Goal: Check status: Check status

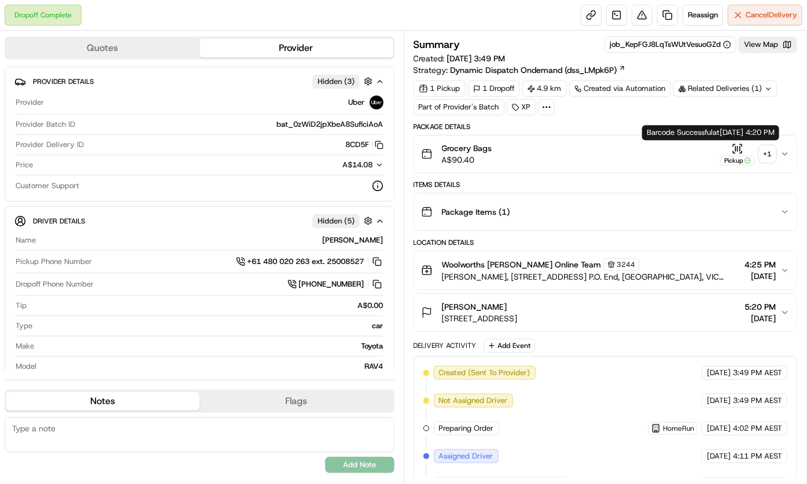
click at [738, 144] on icon "button" at bounding box center [738, 149] width 12 height 12
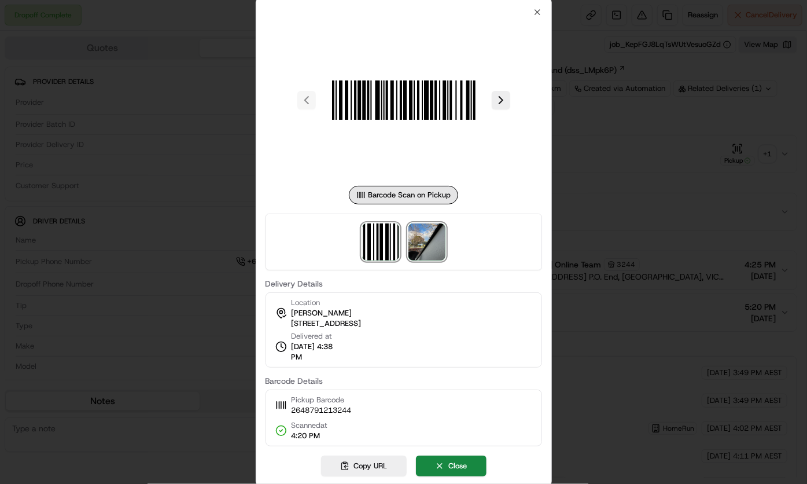
click at [420, 248] on img at bounding box center [427, 241] width 37 height 37
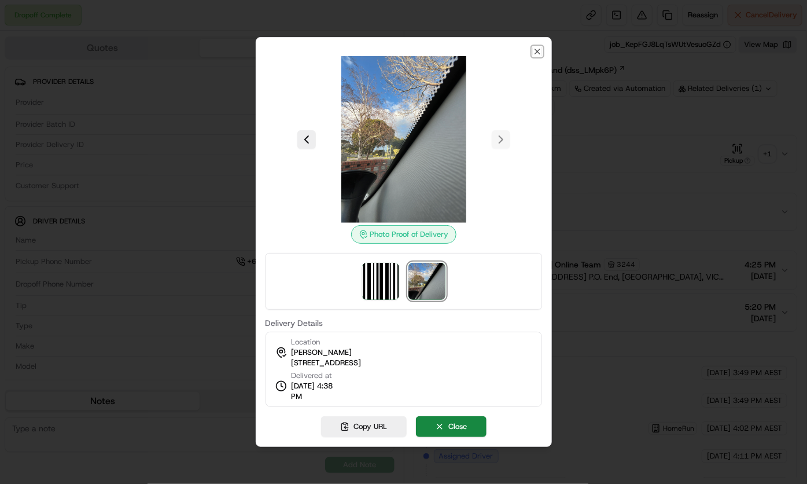
click at [536, 47] on icon "button" at bounding box center [537, 51] width 9 height 9
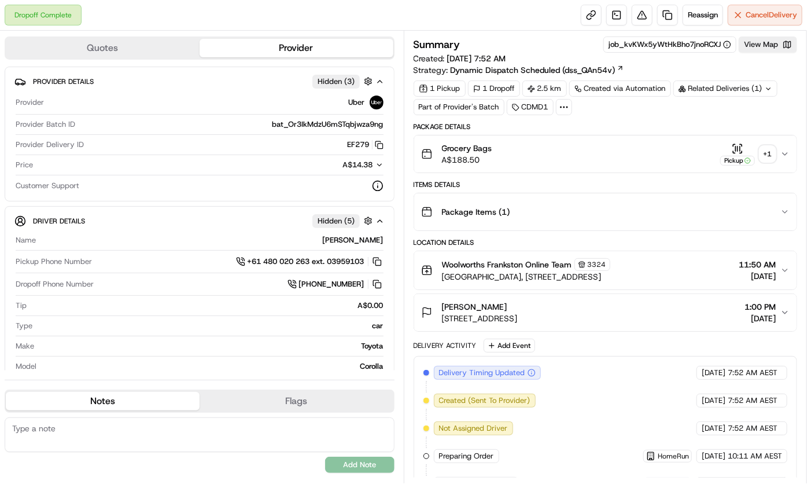
click at [735, 152] on icon "button" at bounding box center [735, 152] width 2 height 2
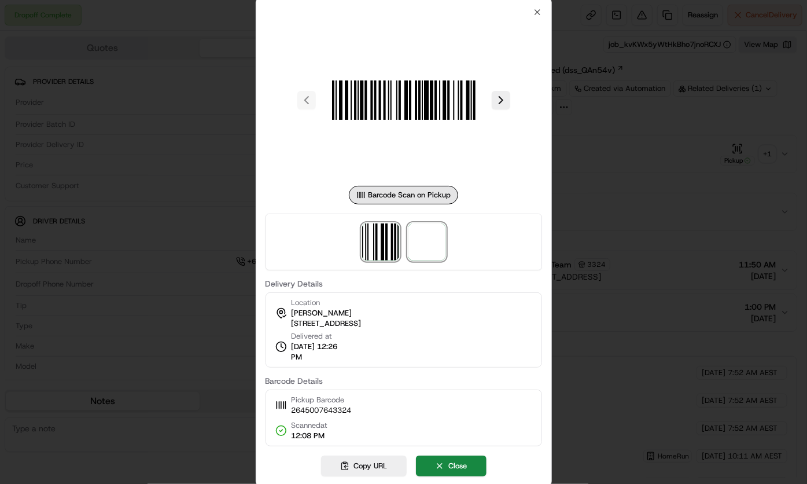
click at [411, 237] on span at bounding box center [427, 241] width 37 height 37
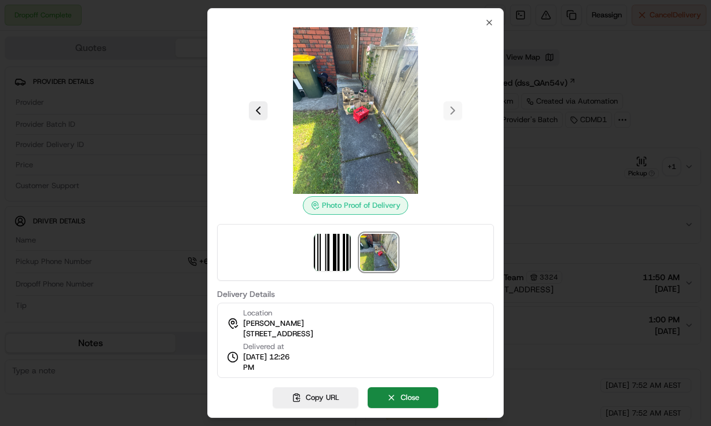
click at [260, 371] on span "14/08/2025 12:26 PM" at bounding box center [269, 362] width 53 height 21
click at [260, 372] on span "14/08/2025 12:26 PM" at bounding box center [269, 362] width 53 height 21
click at [266, 374] on div "Location Jessie Bainbridge 46 Skye Rd, U 1, Frankston, VIC 3199, AU Delivered a…" at bounding box center [355, 340] width 277 height 75
click at [249, 366] on span "14/08/2025 12:26 PM" at bounding box center [269, 362] width 53 height 21
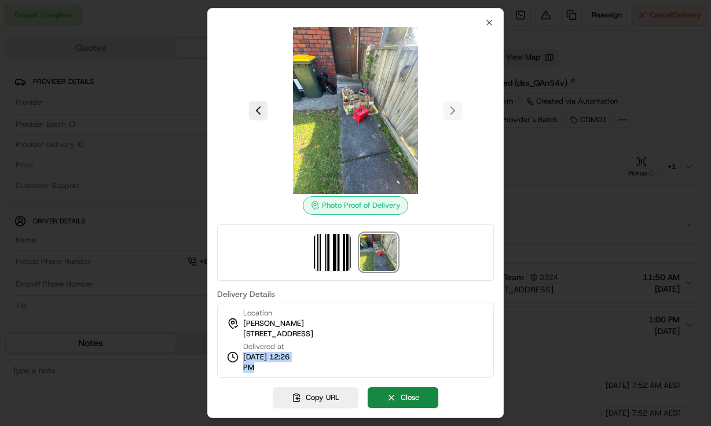
click at [252, 366] on span "14/08/2025 12:26 PM" at bounding box center [269, 362] width 53 height 21
click at [488, 25] on icon "button" at bounding box center [488, 22] width 9 height 9
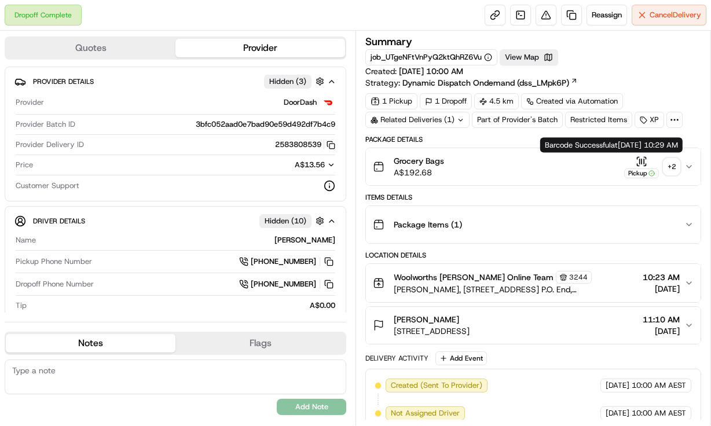
click at [643, 157] on icon "button" at bounding box center [641, 162] width 12 height 12
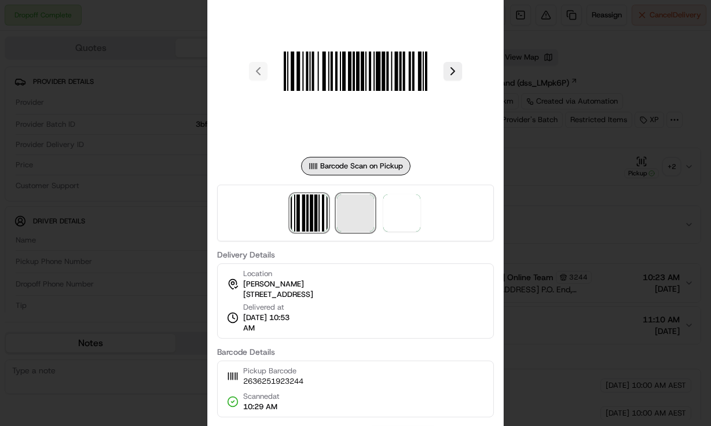
click at [365, 198] on span at bounding box center [355, 212] width 37 height 37
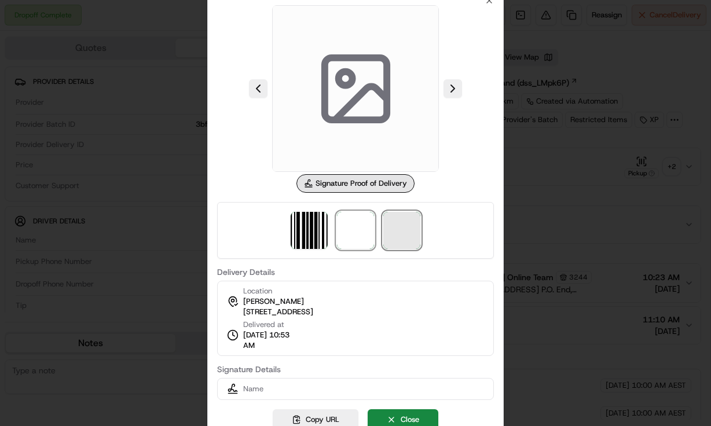
click at [400, 231] on span at bounding box center [401, 230] width 37 height 37
click at [340, 240] on span at bounding box center [355, 230] width 37 height 37
click at [455, 87] on button at bounding box center [452, 88] width 19 height 19
click at [404, 237] on span at bounding box center [401, 230] width 37 height 37
click at [360, 235] on span at bounding box center [355, 230] width 37 height 37
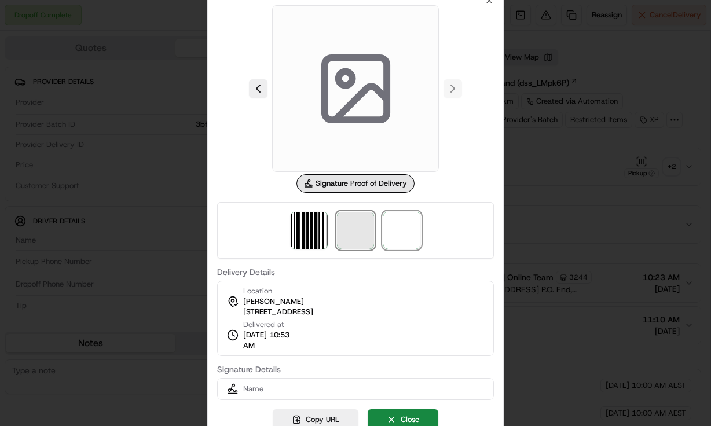
click at [360, 235] on span at bounding box center [355, 230] width 37 height 37
click at [593, 196] on div at bounding box center [355, 213] width 711 height 426
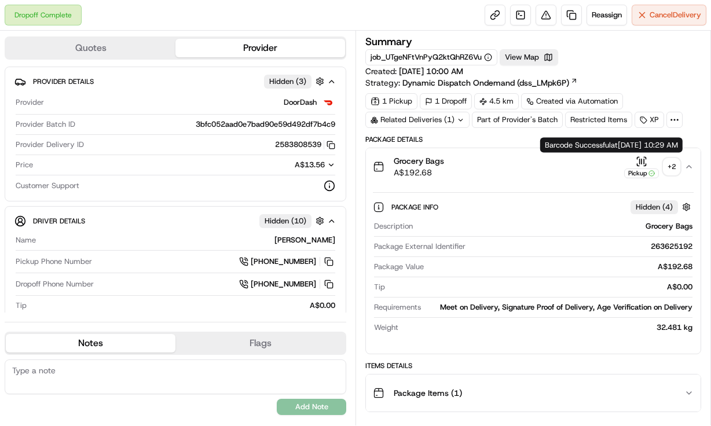
click at [641, 152] on div "Barcode Successful at 07/08/2025 10:29 AM Barcode Successful at 07/08/2025 10:2…" at bounding box center [611, 145] width 142 height 15
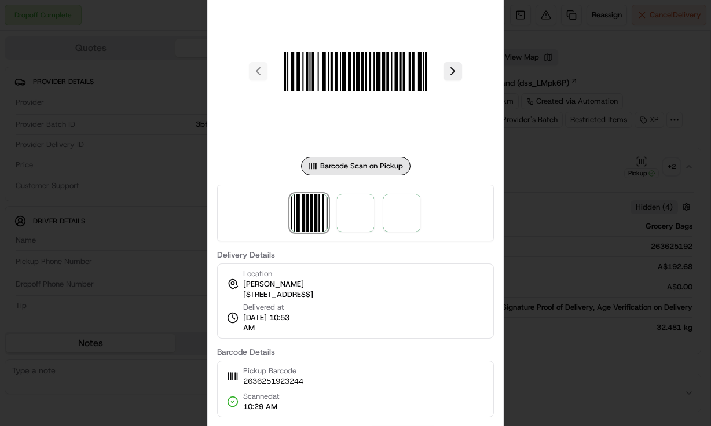
click at [551, 242] on div at bounding box center [355, 213] width 711 height 426
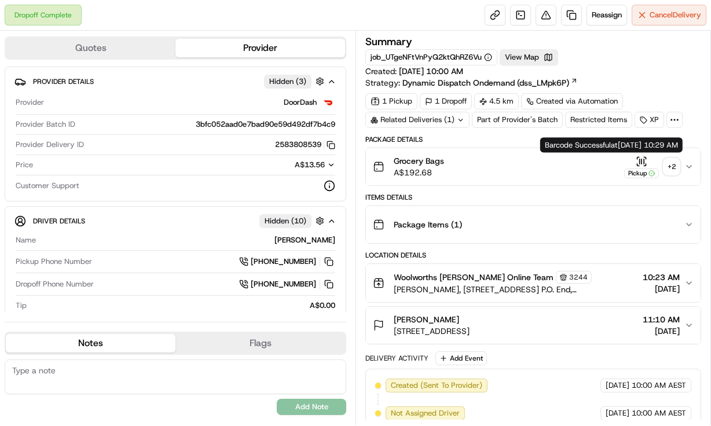
click at [635, 162] on icon "button" at bounding box center [641, 162] width 12 height 12
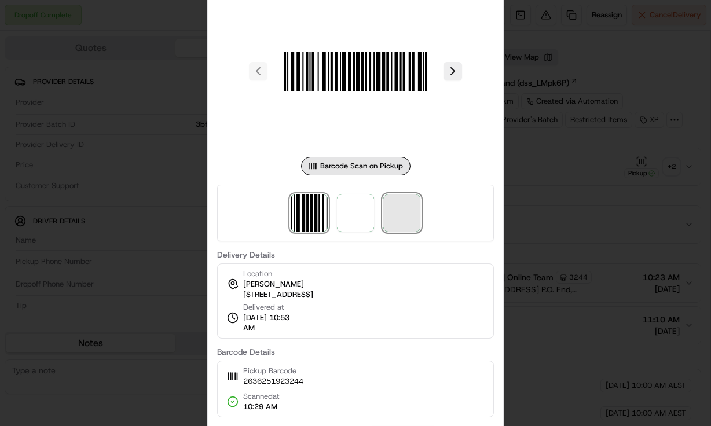
click at [408, 214] on span at bounding box center [401, 212] width 37 height 37
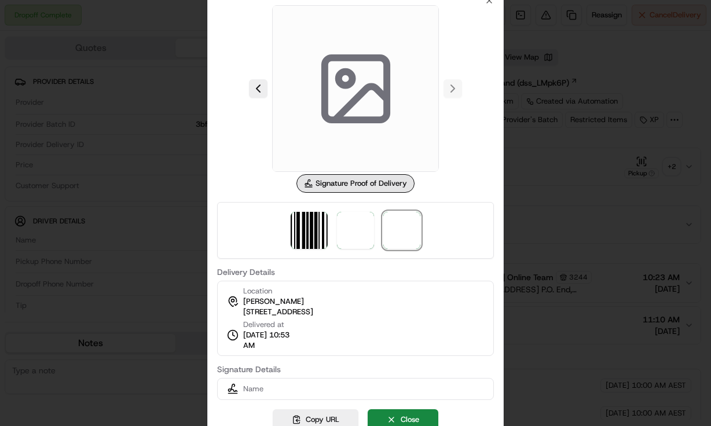
click at [531, 143] on div at bounding box center [355, 213] width 711 height 426
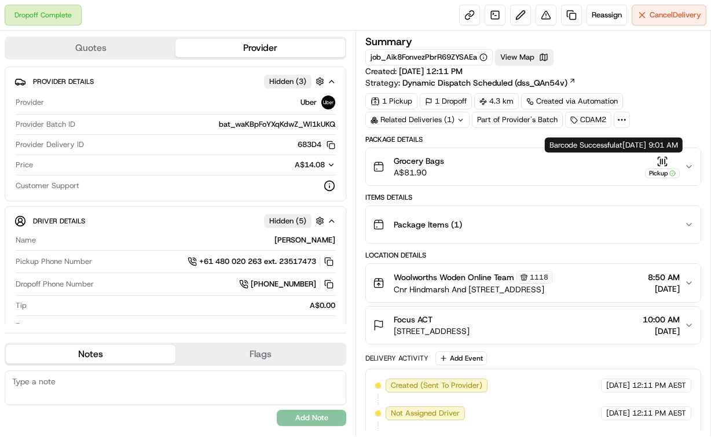
click at [658, 163] on icon "button" at bounding box center [662, 162] width 12 height 12
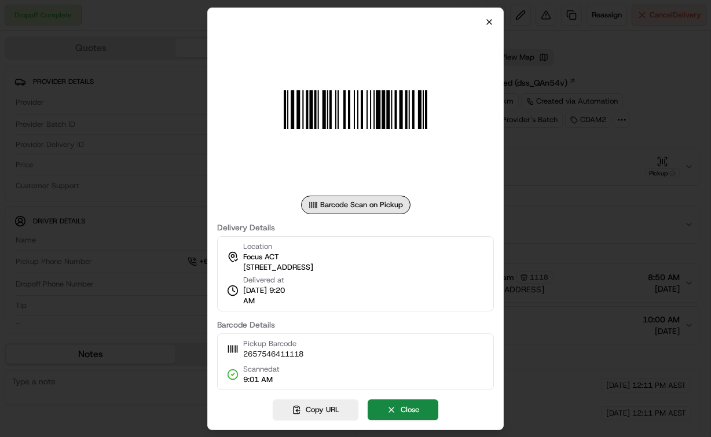
click at [487, 19] on icon "button" at bounding box center [488, 21] width 9 height 9
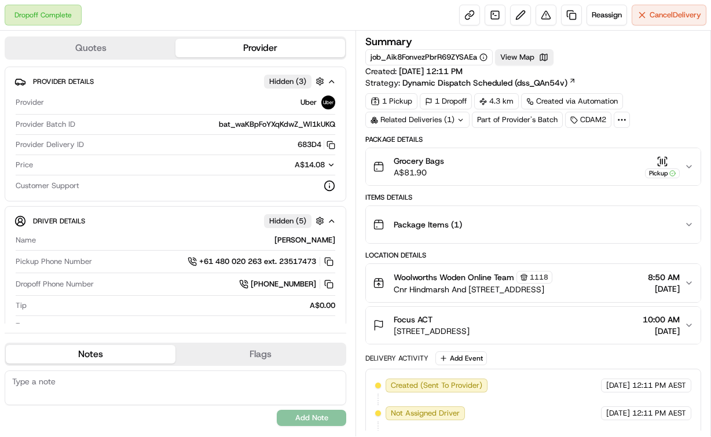
click at [454, 119] on div "Related Deliveries (1)" at bounding box center [417, 120] width 104 height 16
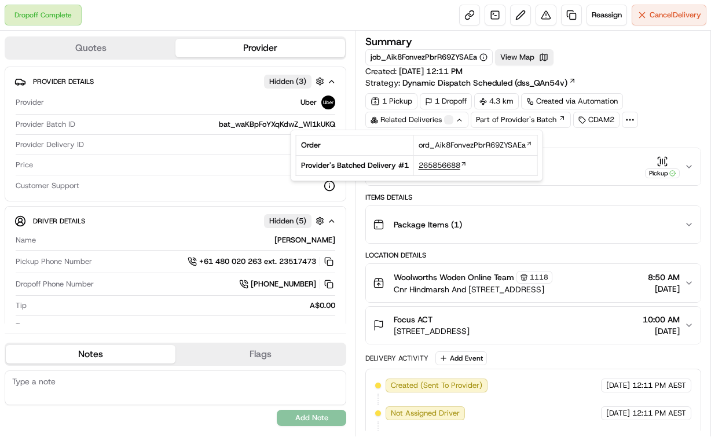
drag, startPoint x: 413, startPoint y: 163, endPoint x: 421, endPoint y: 163, distance: 8.1
click at [414, 163] on td "265856688" at bounding box center [475, 166] width 124 height 20
click at [418, 163] on td "265856688" at bounding box center [475, 166] width 124 height 20
click at [414, 158] on td "265856688" at bounding box center [475, 166] width 124 height 20
drag, startPoint x: 416, startPoint y: 158, endPoint x: 462, endPoint y: 159, distance: 45.7
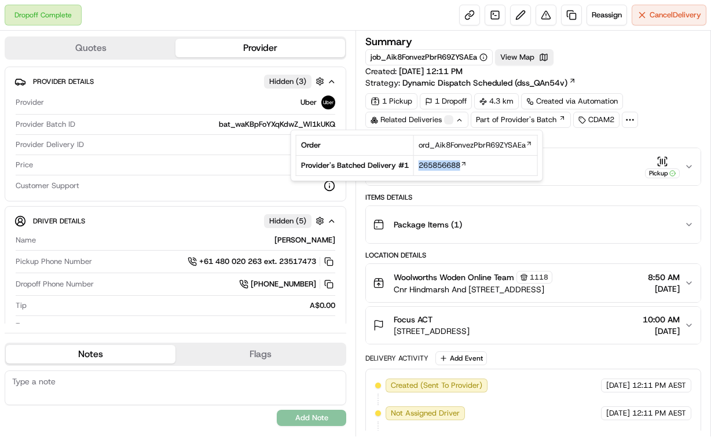
click at [462, 159] on td "265856688" at bounding box center [475, 166] width 124 height 20
copy span "265856688"
